Goal: Task Accomplishment & Management: Complete application form

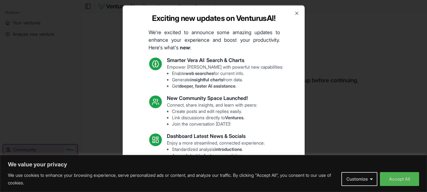
click at [295, 13] on div "Exciting new updates on VenturusAI! We're excited to announce some amazing upda…" at bounding box center [214, 96] width 182 height 182
click at [294, 15] on icon "button" at bounding box center [296, 12] width 5 height 5
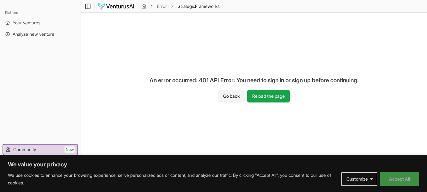
click at [398, 184] on button "Accept All" at bounding box center [399, 179] width 39 height 14
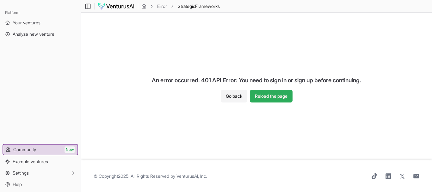
click at [270, 93] on button "Reload the page" at bounding box center [271, 96] width 43 height 13
click at [278, 94] on button "Reload the page" at bounding box center [271, 96] width 43 height 13
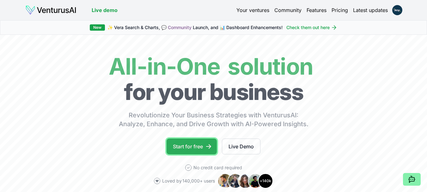
click at [200, 144] on link "Start for free" at bounding box center [192, 146] width 50 height 16
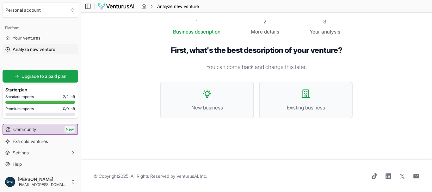
click at [203, 20] on div "1" at bounding box center [196, 22] width 47 height 8
click at [203, 36] on div "First, what's the best description of your venture? You can come back and chang…" at bounding box center [256, 86] width 212 height 103
click at [203, 33] on span "description" at bounding box center [208, 31] width 26 height 6
click at [39, 40] on span "Your ventures" at bounding box center [27, 38] width 28 height 6
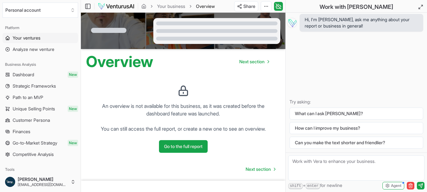
click at [34, 40] on span "Your ventures" at bounding box center [27, 38] width 28 height 6
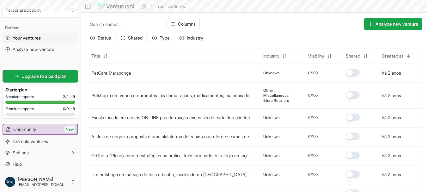
click at [35, 52] on span "Analyze new venture" at bounding box center [34, 49] width 42 height 6
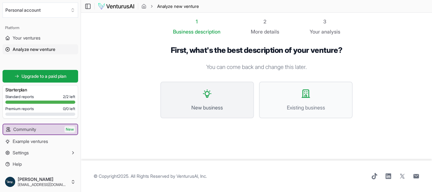
click at [206, 92] on icon at bounding box center [207, 94] width 10 height 10
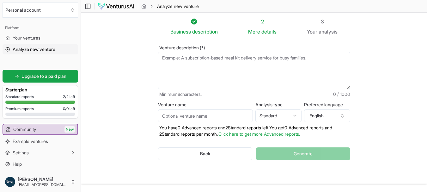
click at [188, 63] on textarea "Venture description (*)" at bounding box center [254, 70] width 192 height 37
click at [263, 23] on div "2" at bounding box center [262, 22] width 28 height 8
click at [183, 80] on textarea "Venture description (*)" at bounding box center [254, 70] width 192 height 37
click at [74, 13] on button "Personal account" at bounding box center [41, 10] width 76 height 15
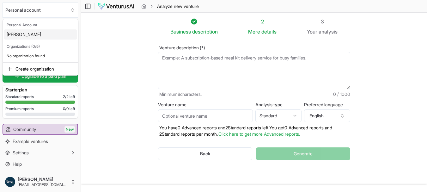
click at [125, 76] on html "We value your privacy We use cookies to enhance your browsing experience, serve…" at bounding box center [213, 96] width 427 height 192
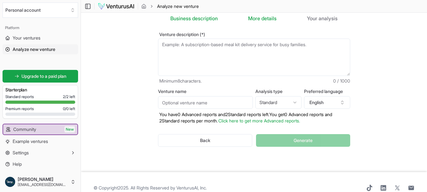
scroll to position [25, 0]
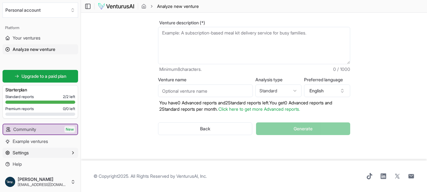
click at [47, 152] on button "Settings" at bounding box center [41, 153] width 76 height 10
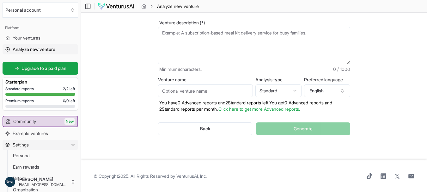
click at [72, 144] on icon "button" at bounding box center [72, 144] width 5 height 5
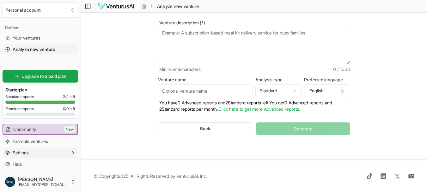
click at [15, 150] on span "Settings" at bounding box center [21, 153] width 16 height 6
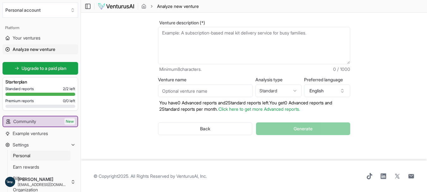
click at [23, 154] on span "Personal" at bounding box center [21, 155] width 17 height 6
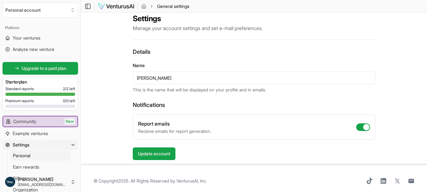
scroll to position [14, 0]
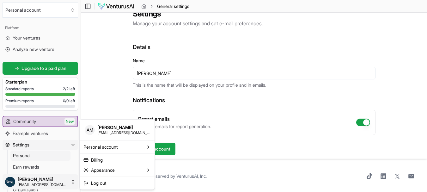
click at [72, 178] on html "We value your privacy We use cookies to enhance your browsing experience, serve…" at bounding box center [213, 82] width 427 height 192
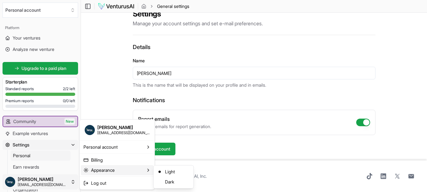
click at [121, 170] on div "Appearance" at bounding box center [117, 170] width 72 height 10
click at [328, 88] on html "We value your privacy We use cookies to enhance your browsing experience, serve…" at bounding box center [213, 82] width 427 height 192
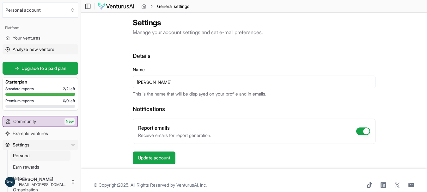
scroll to position [0, 0]
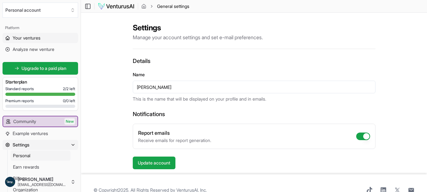
click at [21, 35] on span "Your ventures" at bounding box center [27, 38] width 28 height 6
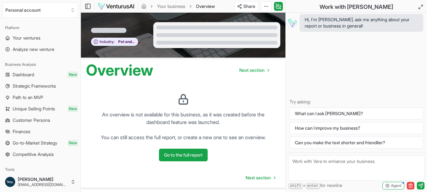
click at [138, 25] on div "Industry: Pet and Pet Supplies Stores" at bounding box center [114, 35] width 67 height 35
click at [119, 40] on span "Pet and Pet Supplies Stores" at bounding box center [125, 41] width 20 height 5
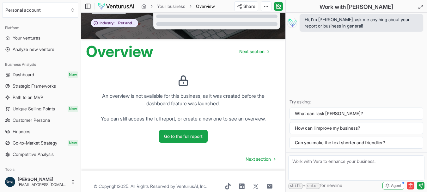
scroll to position [29, 0]
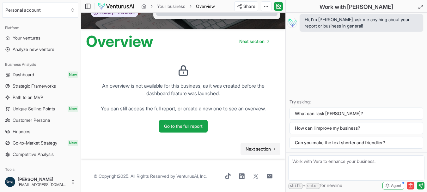
click at [252, 148] on span "Next section" at bounding box center [258, 149] width 25 height 6
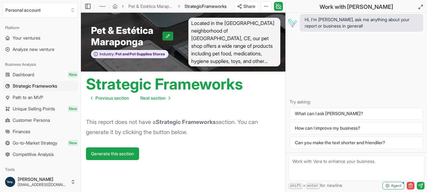
scroll to position [2, 0]
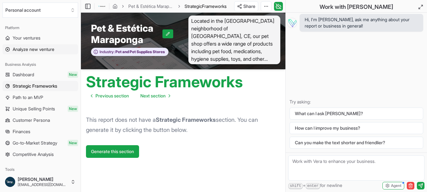
click at [27, 50] on span "Analyze new venture" at bounding box center [34, 49] width 42 height 6
